Goal: Information Seeking & Learning: Check status

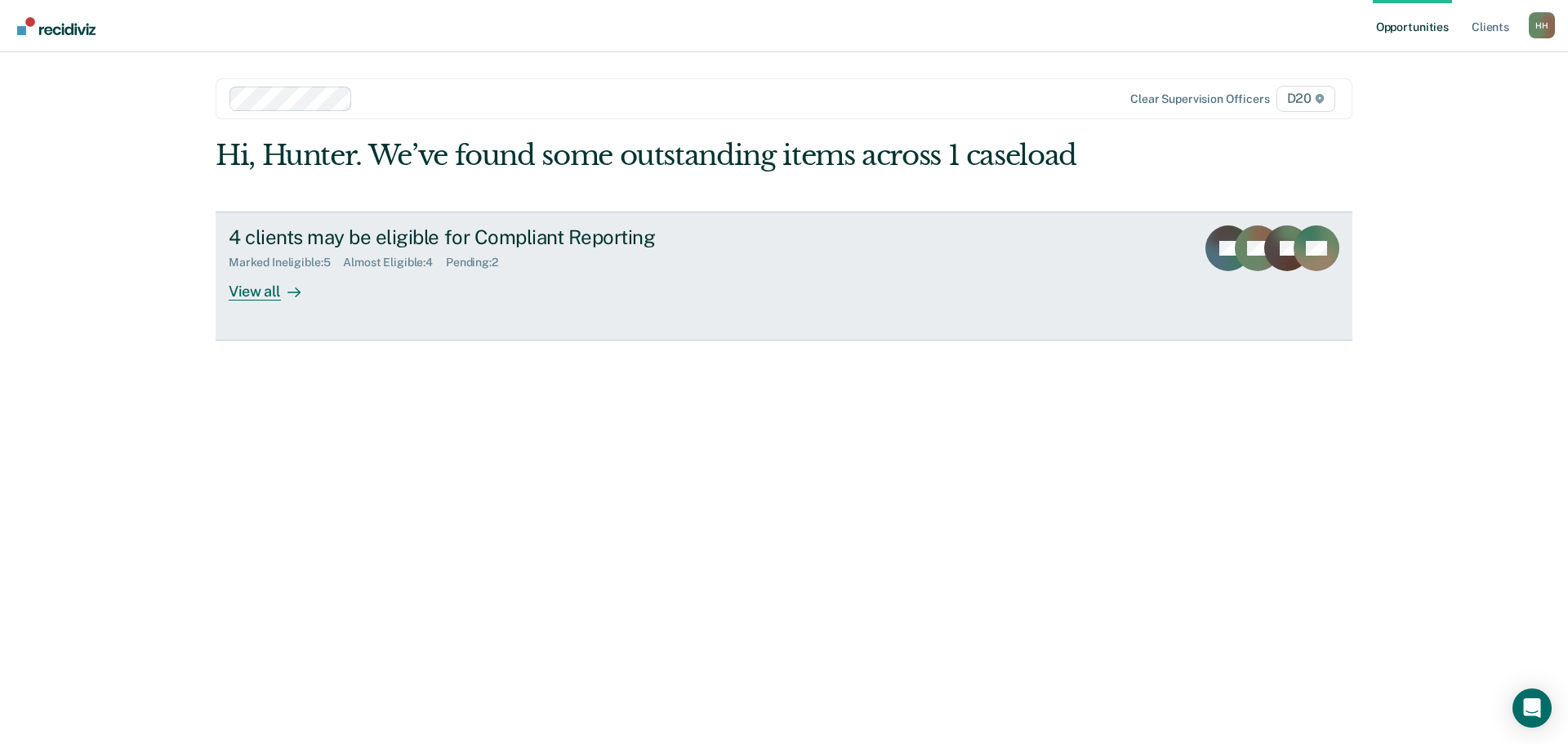
click at [463, 292] on div "4 clients may be eligible for Compliant Reporting Marked Ineligible : 5 Almost …" at bounding box center [535, 263] width 612 height 75
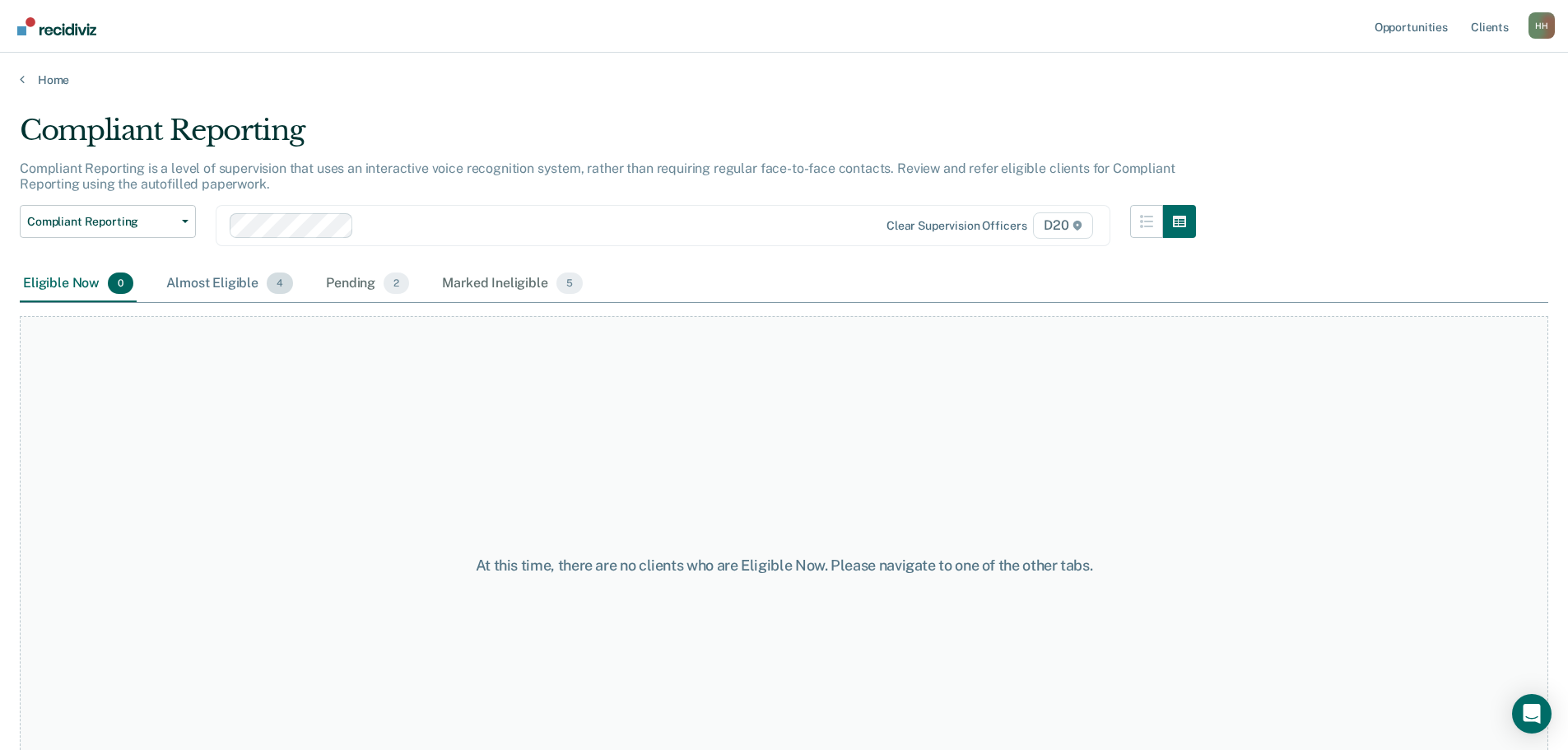
click at [201, 273] on div "Almost Eligible 4" at bounding box center [230, 284] width 134 height 37
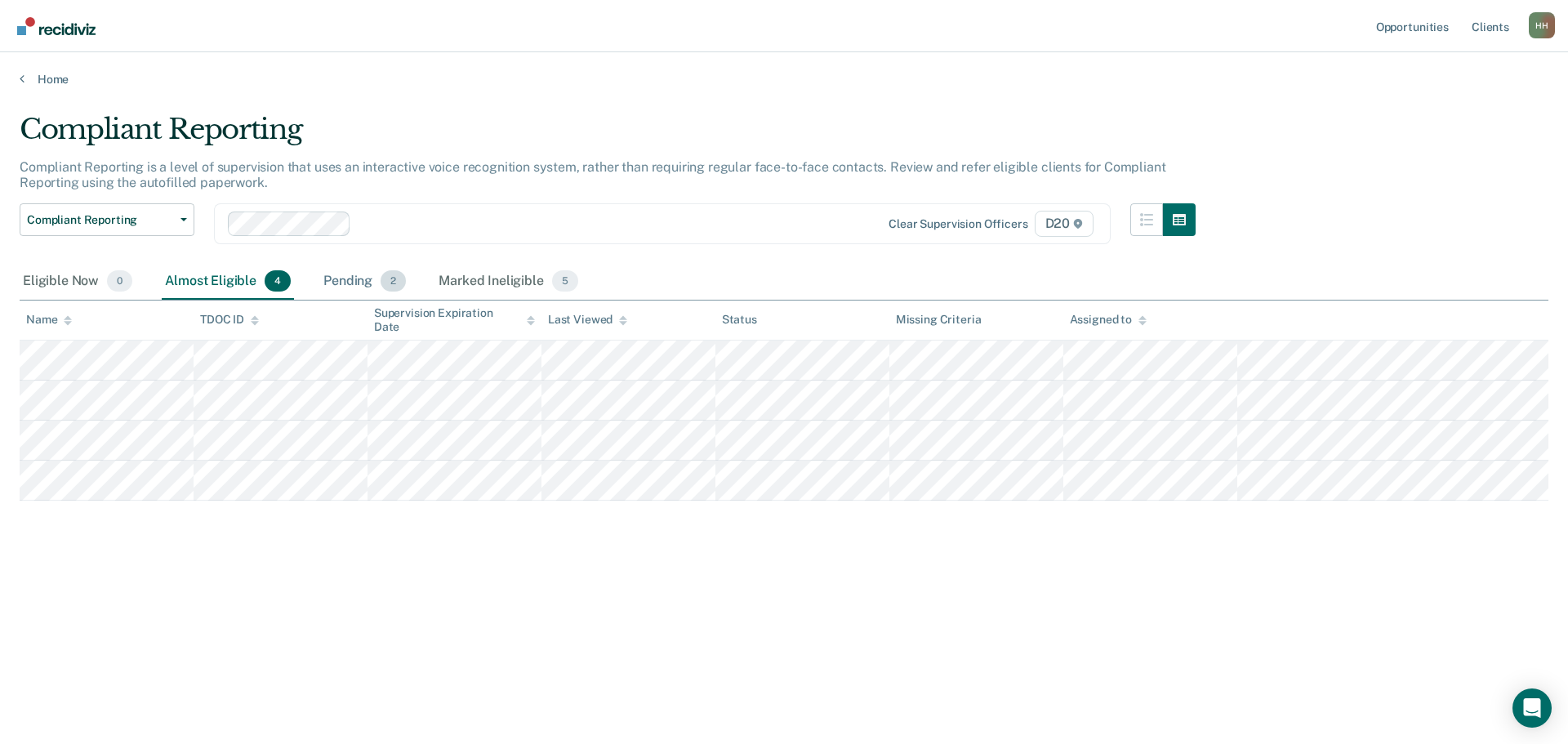
click at [356, 267] on div "Pending 2" at bounding box center [364, 282] width 89 height 36
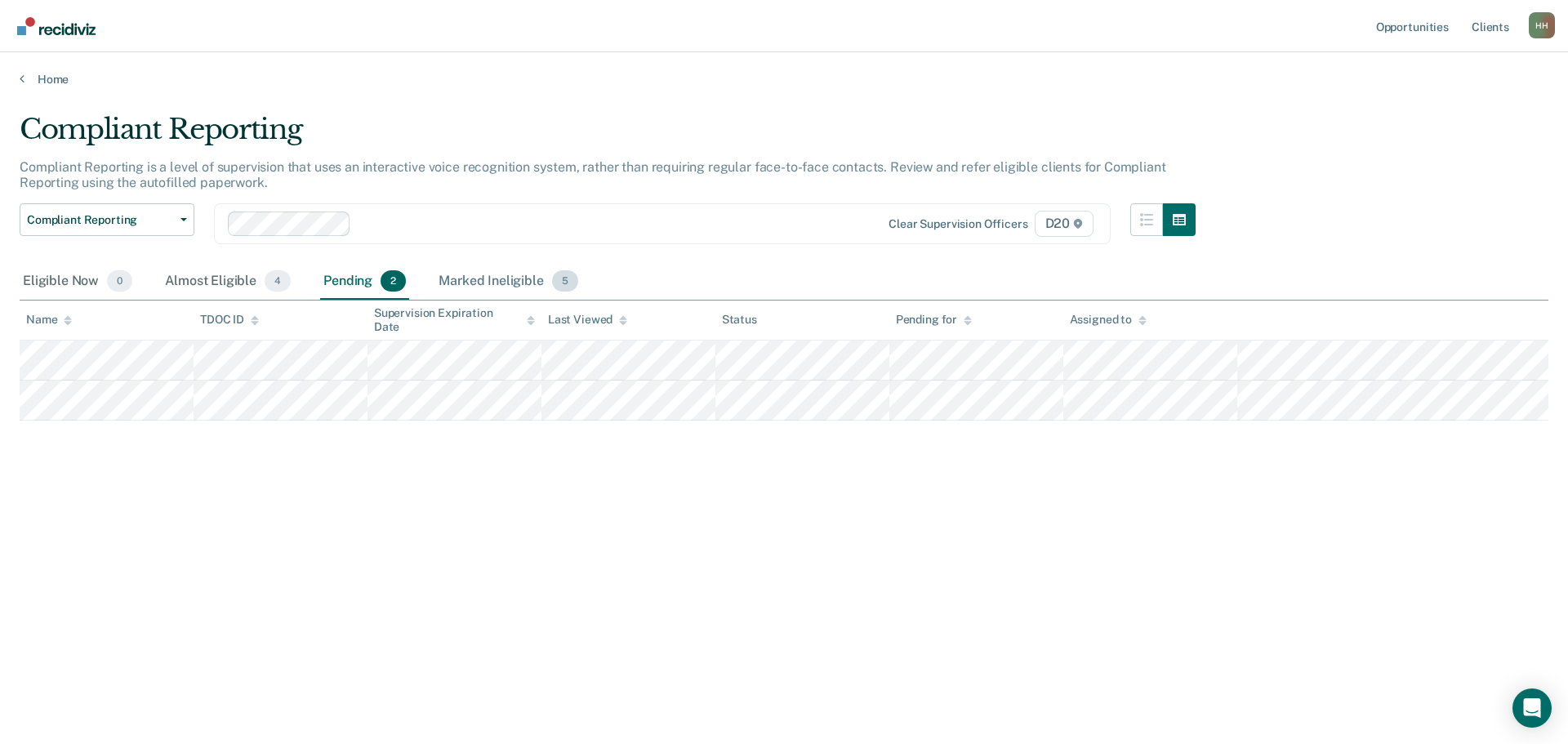
click at [518, 274] on div "Marked Ineligible 5" at bounding box center [508, 282] width 146 height 36
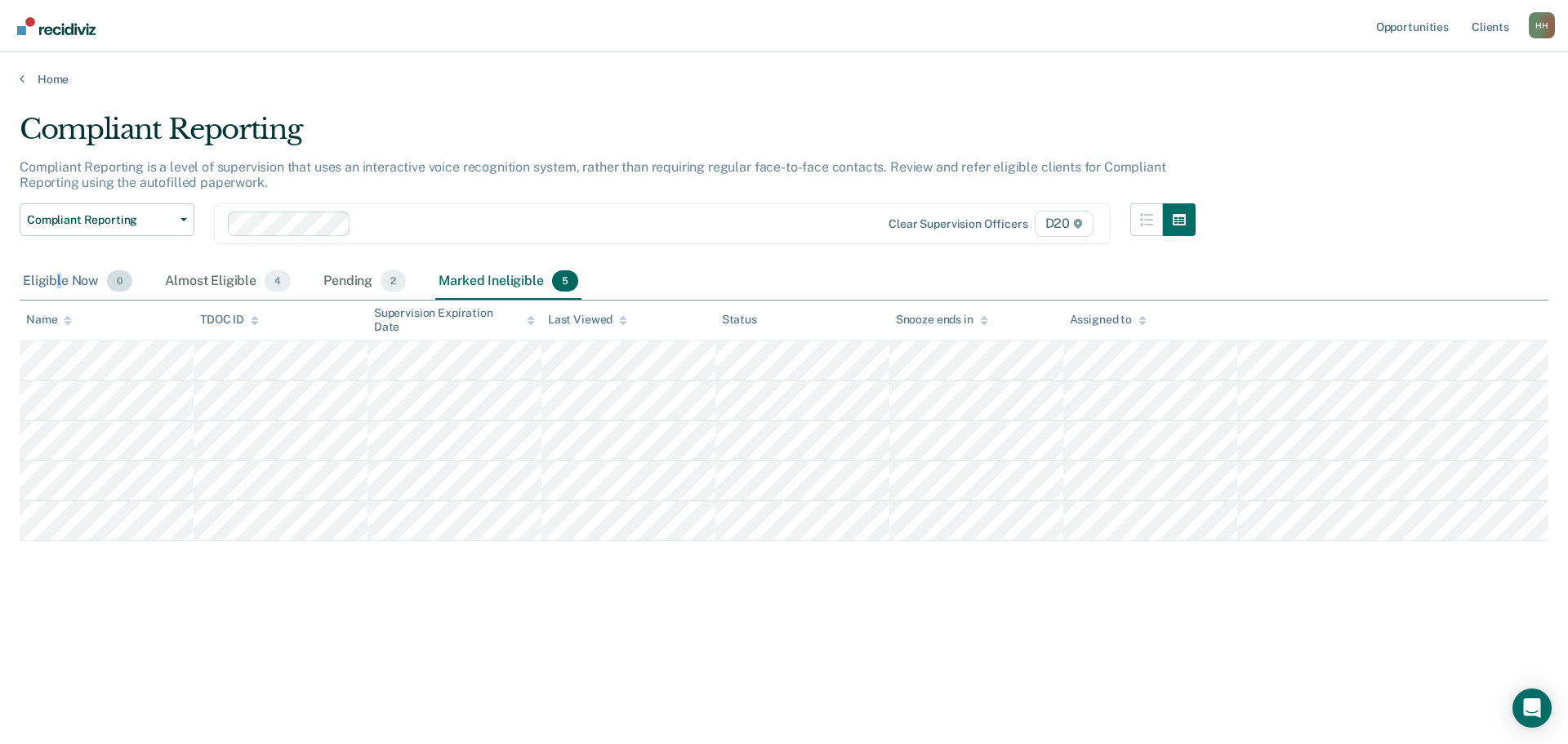
click at [58, 282] on div "Eligible Now 0" at bounding box center [78, 282] width 116 height 36
